Goal: Check status: Check status

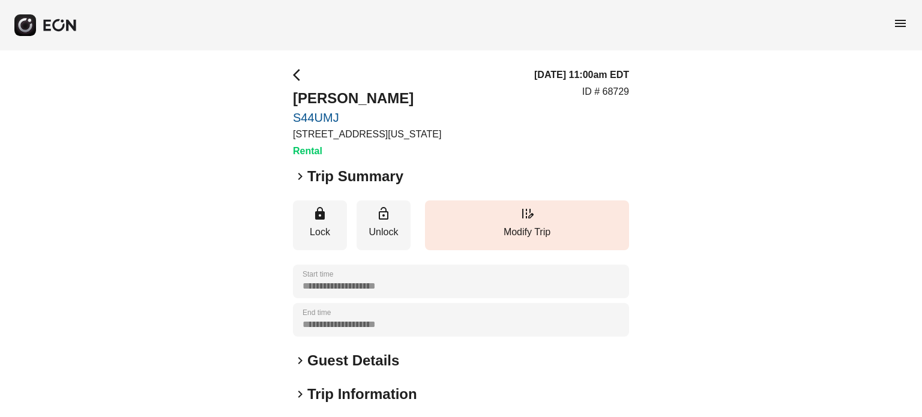
scroll to position [181, 0]
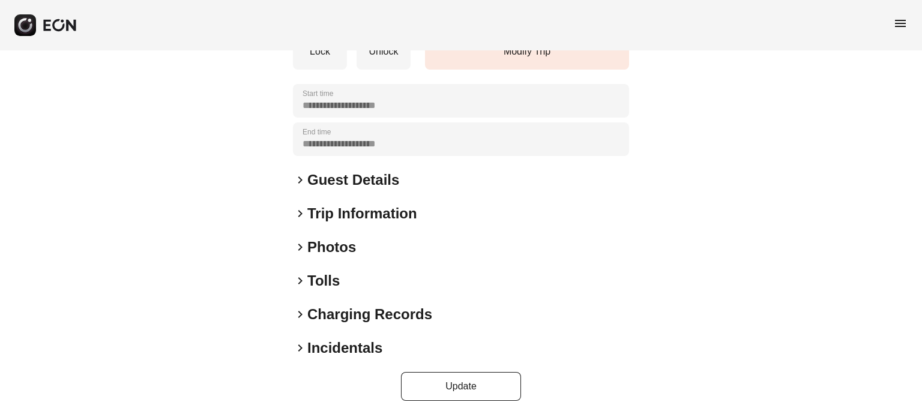
click at [339, 242] on h2 "Photos" at bounding box center [331, 247] width 49 height 19
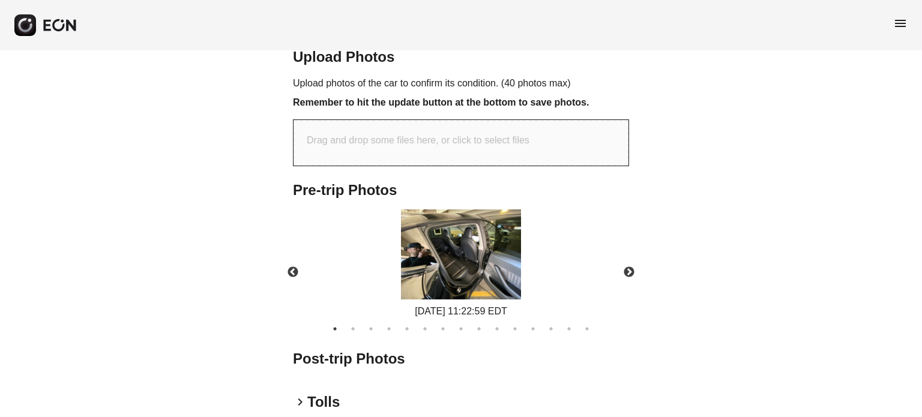
scroll to position [444, 0]
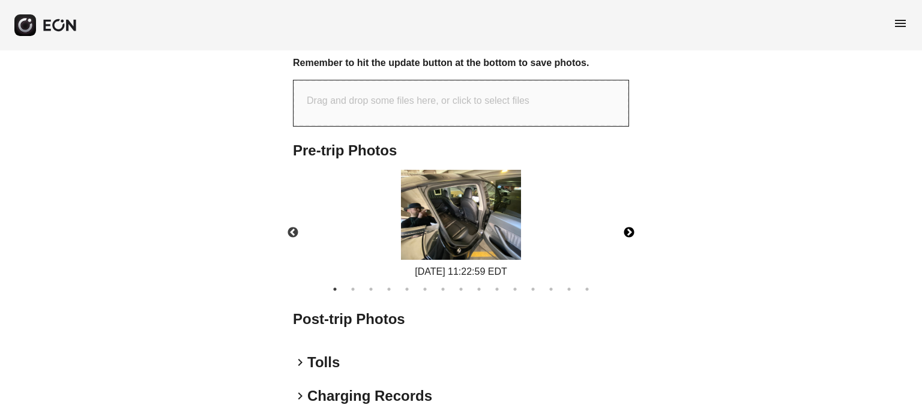
click at [634, 229] on button "Next" at bounding box center [629, 233] width 42 height 42
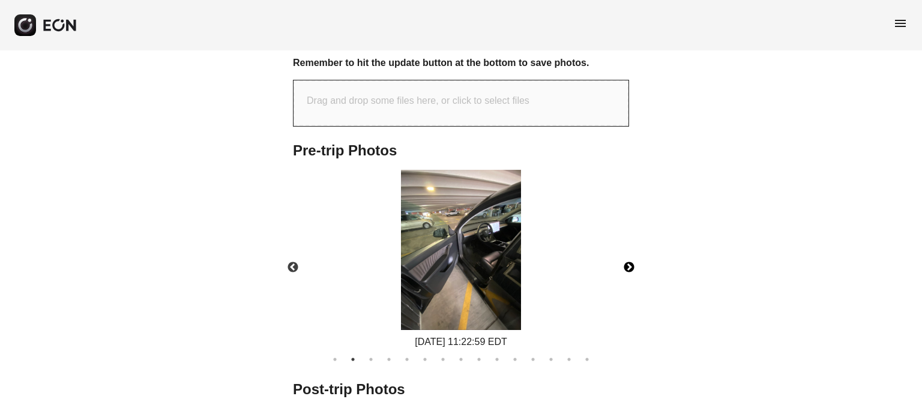
click at [631, 226] on div "[DATE] 11:22:59 EDT" at bounding box center [461, 260] width 357 height 180
click at [631, 273] on button "Next" at bounding box center [629, 268] width 42 height 42
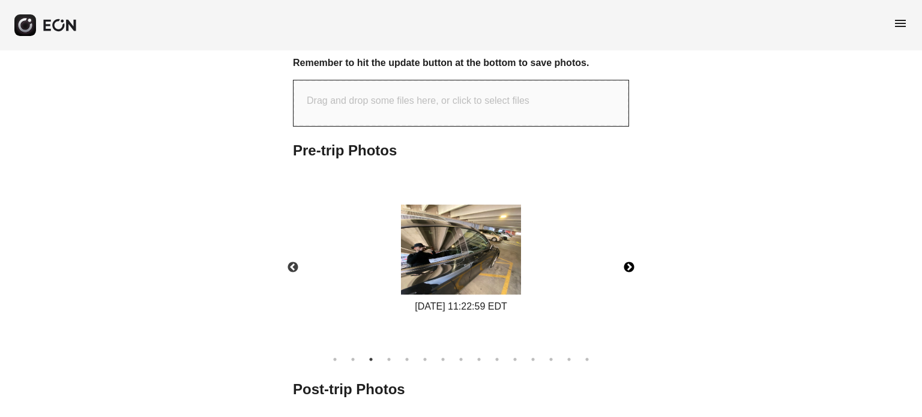
click at [631, 273] on button "Next" at bounding box center [629, 268] width 42 height 42
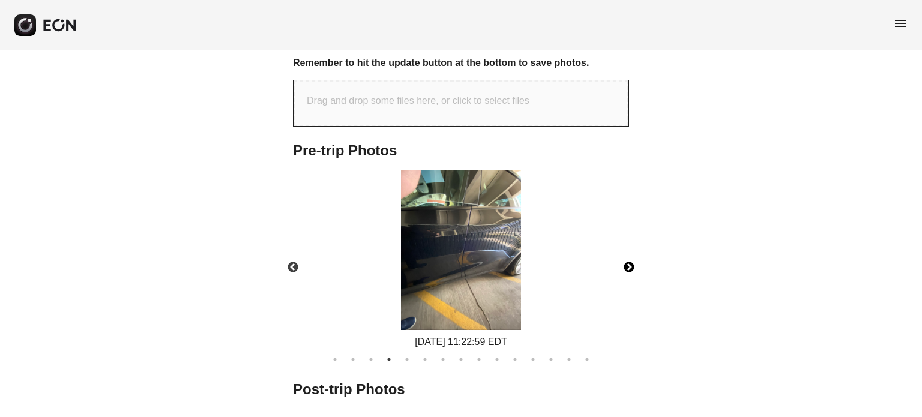
click at [631, 273] on button "Next" at bounding box center [629, 268] width 42 height 42
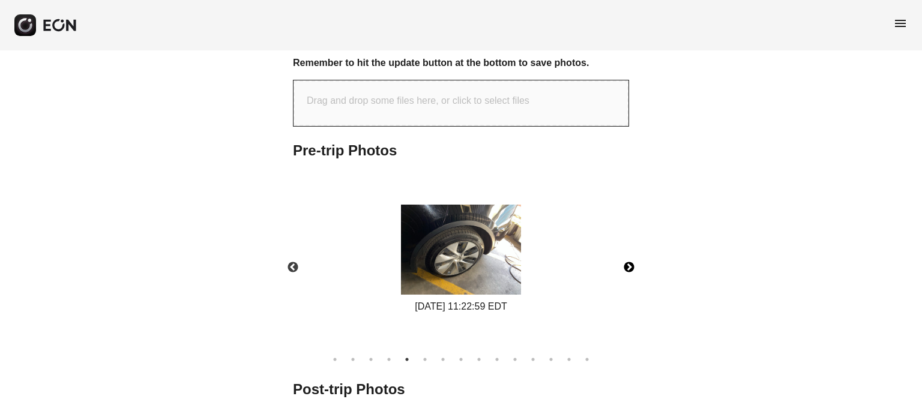
click at [631, 273] on button "Next" at bounding box center [629, 268] width 42 height 42
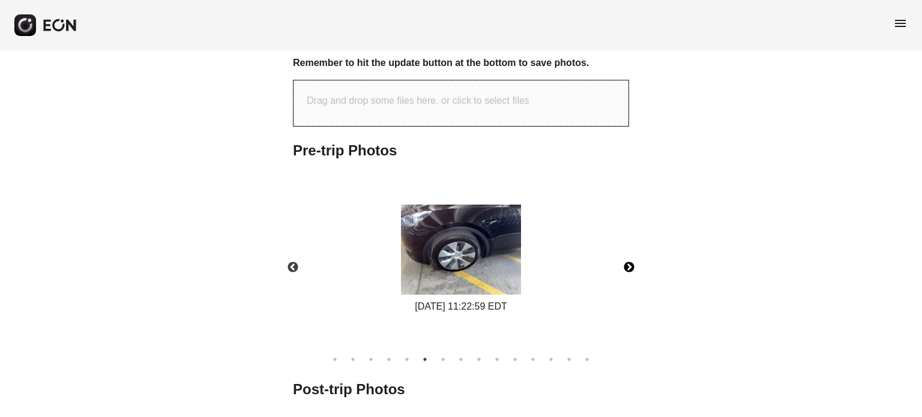
click at [631, 273] on button "Next" at bounding box center [629, 268] width 42 height 42
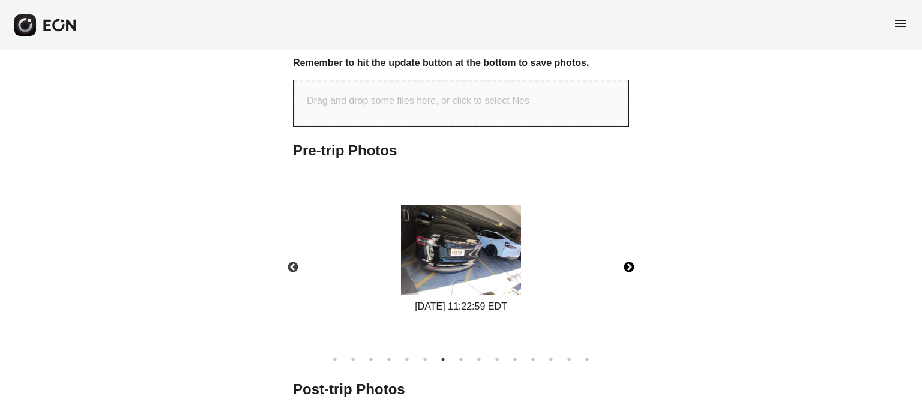
click at [629, 265] on button "Next" at bounding box center [629, 268] width 42 height 42
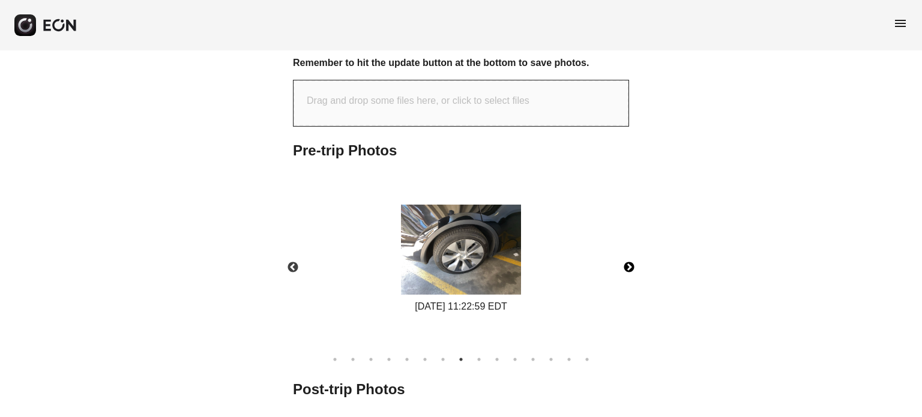
click at [628, 266] on button "Next" at bounding box center [629, 268] width 42 height 42
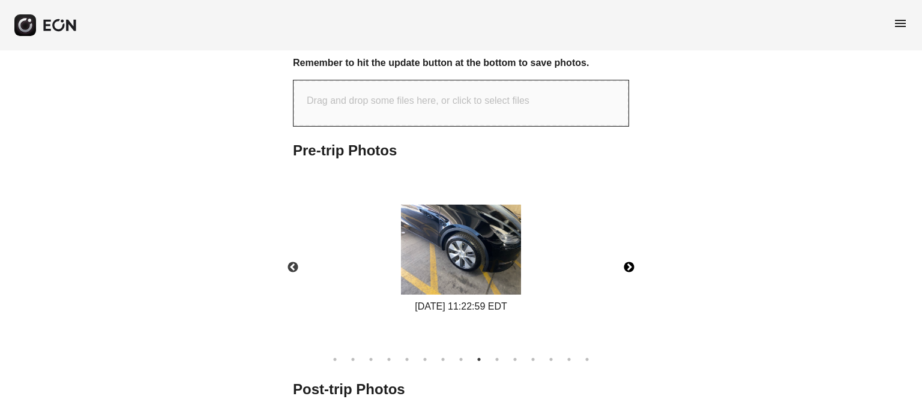
click at [628, 266] on button "Next" at bounding box center [629, 268] width 42 height 42
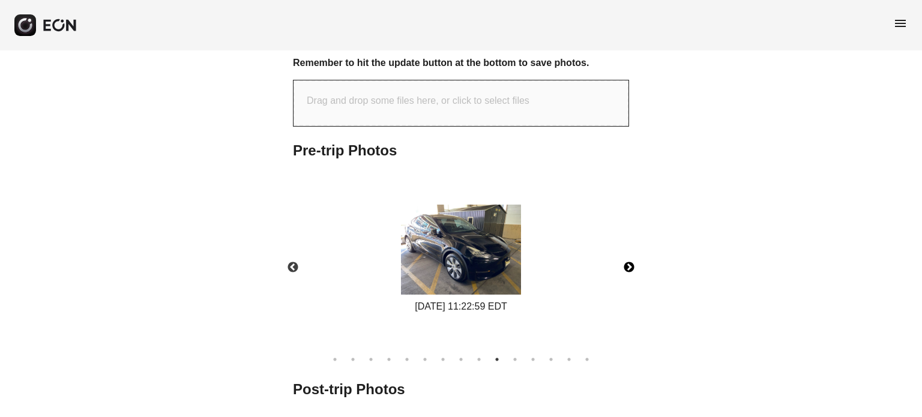
click at [628, 266] on button "Next" at bounding box center [629, 268] width 42 height 42
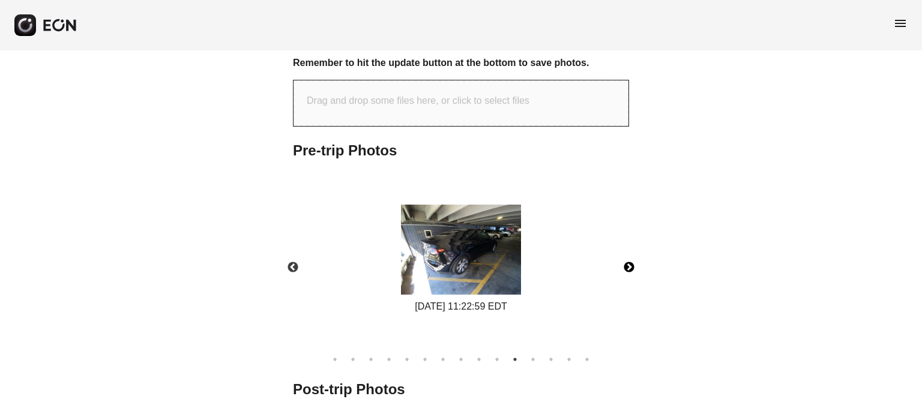
click at [628, 266] on button "Next" at bounding box center [629, 268] width 42 height 42
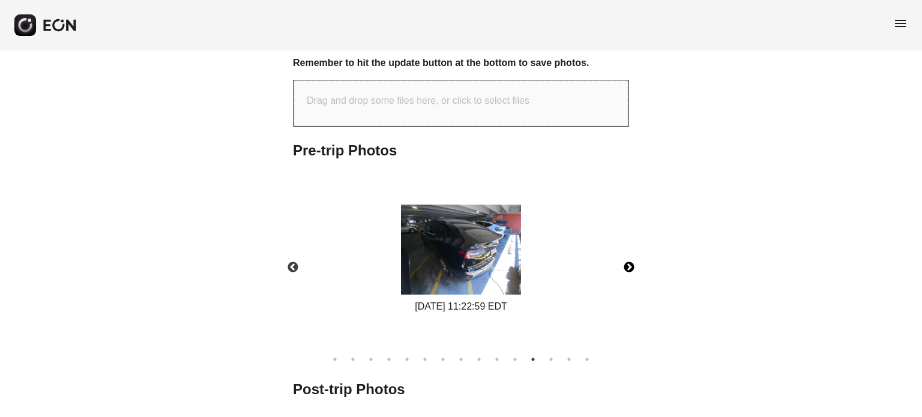
click at [628, 266] on button "Next" at bounding box center [629, 268] width 42 height 42
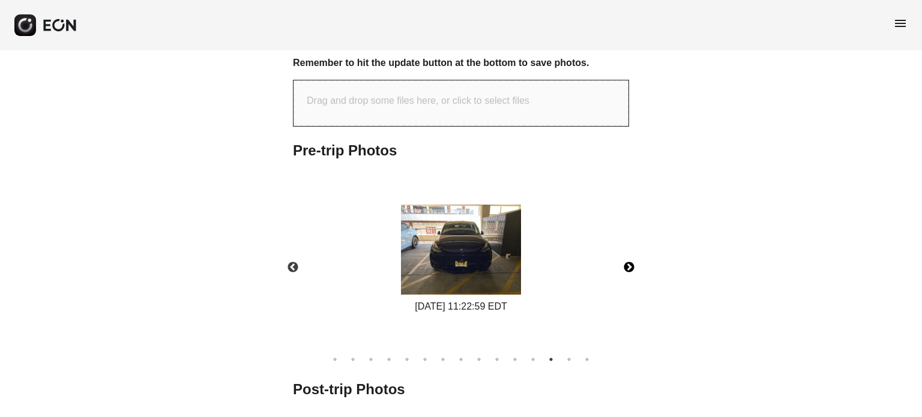
click at [628, 266] on button "Next" at bounding box center [629, 268] width 42 height 42
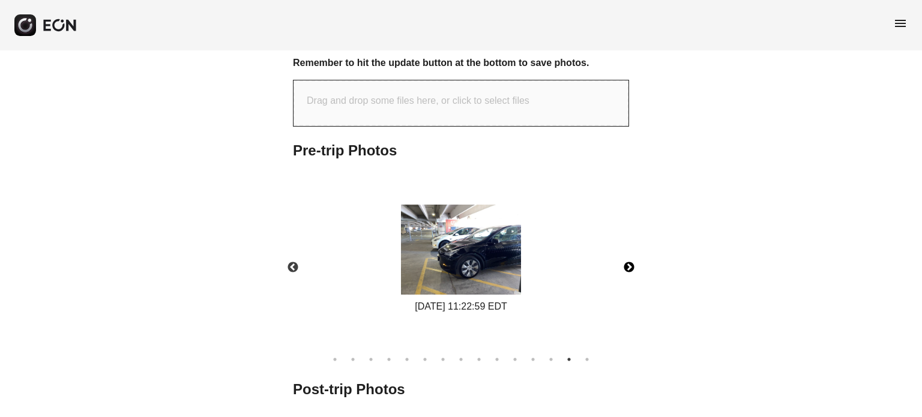
click at [628, 266] on button "Next" at bounding box center [629, 268] width 42 height 42
